Goal: Task Accomplishment & Management: Manage account settings

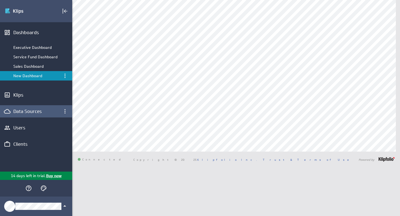
click at [25, 111] on div "Data Sources" at bounding box center [36, 111] width 46 height 6
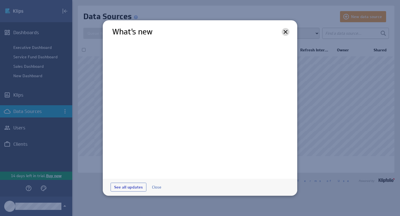
click at [286, 32] on icon at bounding box center [285, 32] width 7 height 7
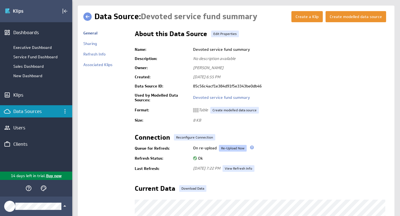
click at [234, 148] on link "Re-Upload Now" at bounding box center [233, 148] width 28 height 7
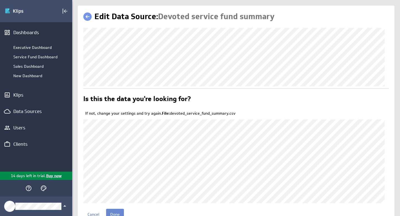
click at [120, 216] on input "Done" at bounding box center [115, 214] width 18 height 11
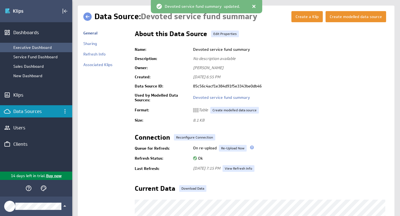
click at [35, 49] on div "Executive Dashboard" at bounding box center [41, 47] width 56 height 5
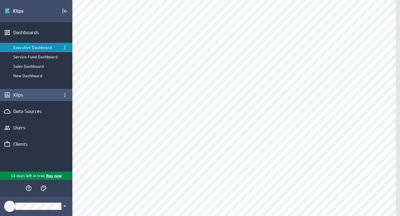
click at [25, 97] on div "Klips" at bounding box center [36, 95] width 46 height 6
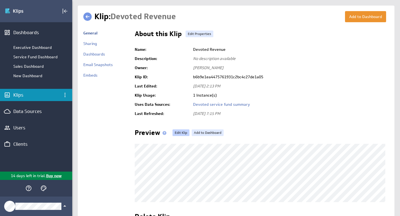
click at [181, 133] on link "Edit Klip" at bounding box center [181, 132] width 17 height 7
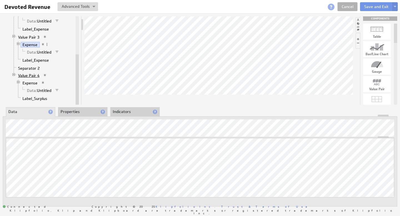
click at [25, 75] on link "Value Pair 4" at bounding box center [29, 76] width 26 height 6
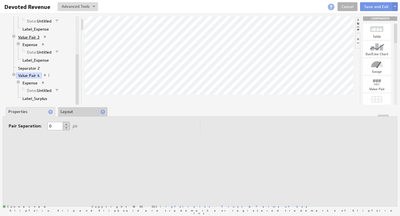
click at [27, 37] on link "Value Pair 3" at bounding box center [29, 37] width 26 height 6
click at [35, 61] on link "Label_Expense" at bounding box center [36, 61] width 31 height 6
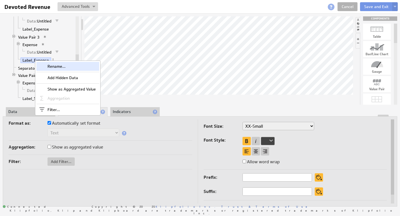
click at [53, 66] on div "Rename..." at bounding box center [67, 66] width 63 height 9
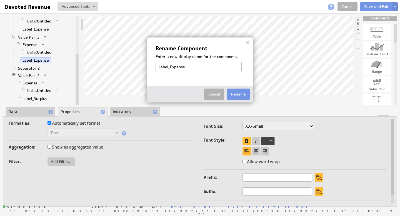
click at [189, 68] on input "Label_Expense" at bounding box center [199, 67] width 86 height 10
type input "Label_Expense_Ratio"
click at [245, 95] on button "Rename" at bounding box center [238, 94] width 23 height 11
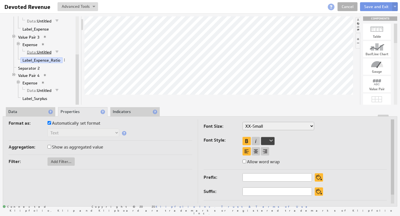
click at [41, 52] on link "Data: Untitled" at bounding box center [39, 52] width 29 height 6
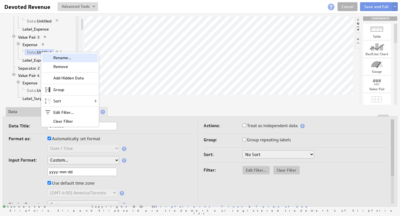
click at [65, 59] on div "Rename..." at bounding box center [70, 57] width 56 height 9
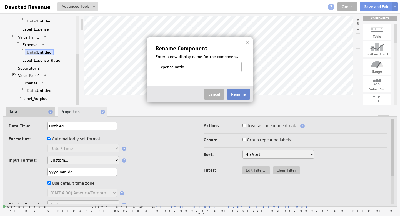
type input "Expense Ratio"
click at [241, 94] on button "Rename" at bounding box center [238, 94] width 23 height 11
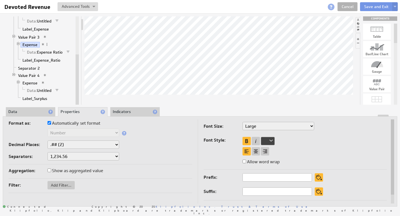
click at [28, 111] on li "Data" at bounding box center [30, 111] width 49 height 9
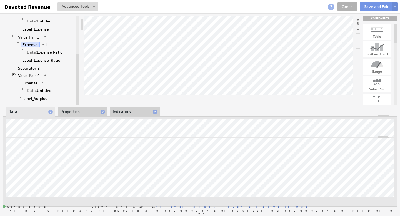
click at [82, 113] on li "Properties" at bounding box center [82, 111] width 49 height 9
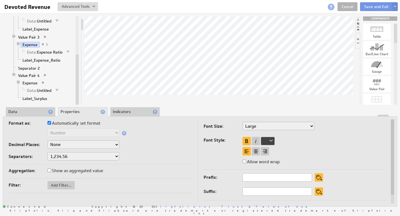
click at [116, 158] on select "1,234.56 1.234,56 1'234.56 1,234/56 1 234,56 1 234-56 1 234.56 1234.56" at bounding box center [84, 156] width 72 height 8
click at [258, 192] on input "text" at bounding box center [277, 192] width 69 height 8
type input "%"
click at [52, 51] on link "Data: Expense Ratio" at bounding box center [45, 52] width 40 height 6
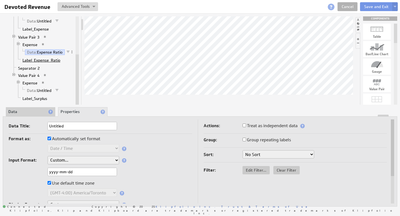
click at [45, 61] on link "Label_Expense_Ratio" at bounding box center [42, 61] width 42 height 6
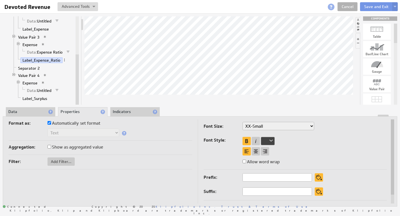
click at [29, 114] on li "Data" at bounding box center [30, 111] width 49 height 9
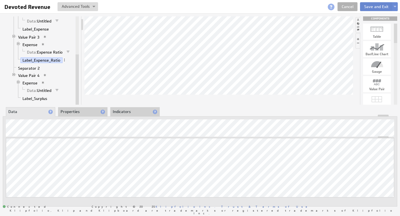
click at [370, 8] on button "Save and Exit" at bounding box center [376, 6] width 33 height 9
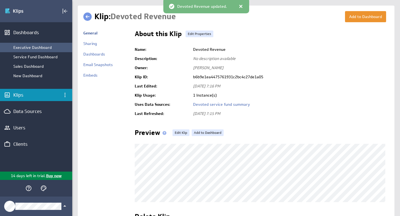
click at [30, 48] on div "Executive Dashboard" at bounding box center [41, 47] width 56 height 5
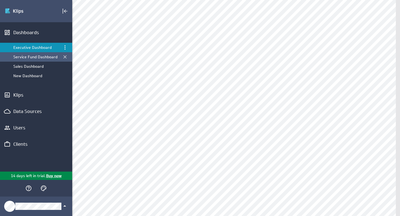
click at [28, 56] on div "Service Fund Dashboard" at bounding box center [36, 56] width 46 height 5
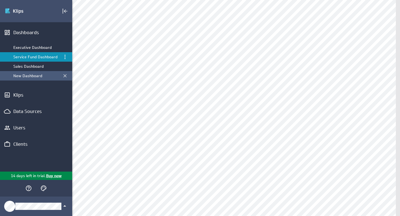
click at [26, 75] on div "New Dashboard" at bounding box center [36, 75] width 46 height 5
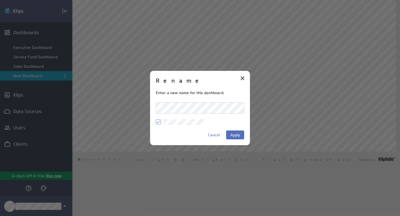
click at [127, 91] on div "Rename Enter a new name for this dashboard. Cancel Apply" at bounding box center [200, 108] width 400 height 216
click at [237, 131] on button "Apply" at bounding box center [235, 135] width 18 height 9
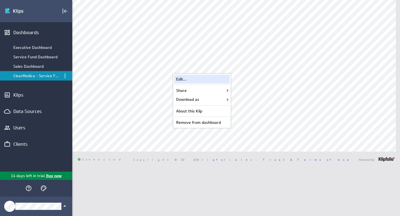
click at [203, 80] on div "Edit..." at bounding box center [202, 79] width 56 height 9
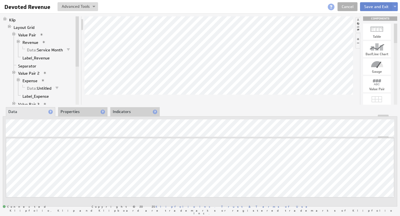
click at [372, 8] on button "Save and Exit" at bounding box center [376, 6] width 33 height 9
